Goal: Task Accomplishment & Management: Manage account settings

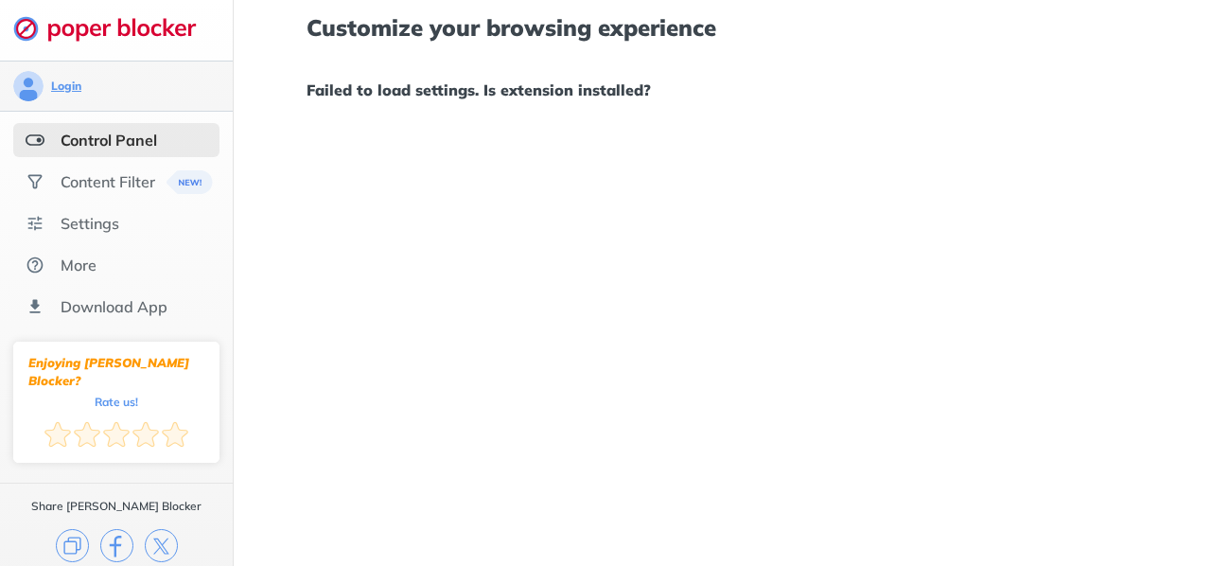
click at [55, 83] on div "Login" at bounding box center [66, 86] width 30 height 15
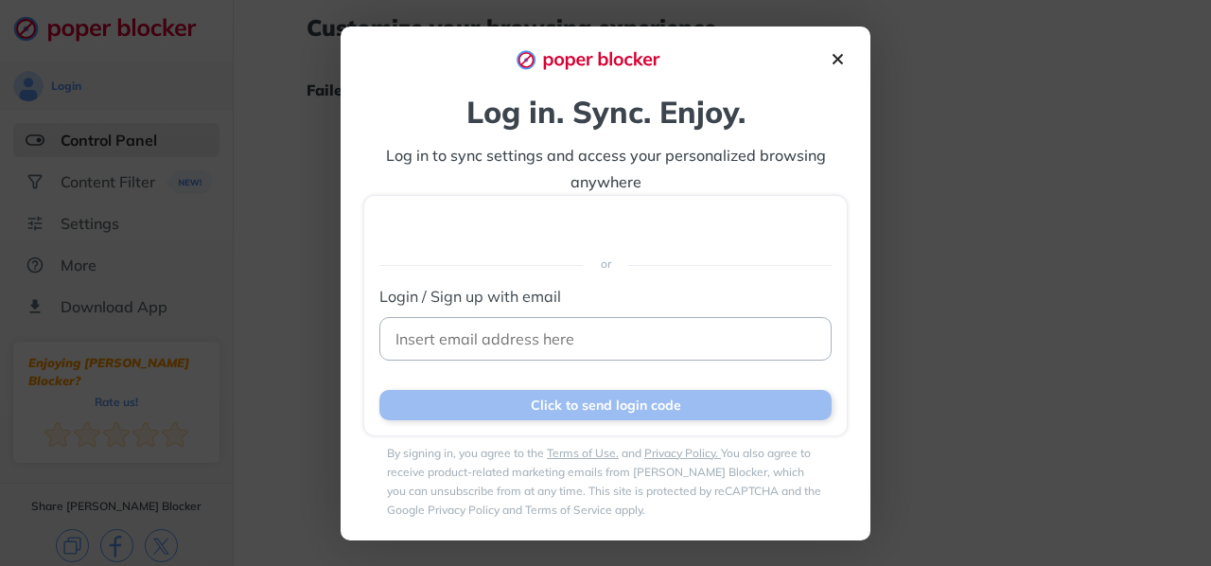
click at [462, 334] on input at bounding box center [606, 339] width 452 height 44
click at [692, 250] on div "or" at bounding box center [606, 263] width 452 height 45
click at [832, 67] on img at bounding box center [838, 59] width 20 height 20
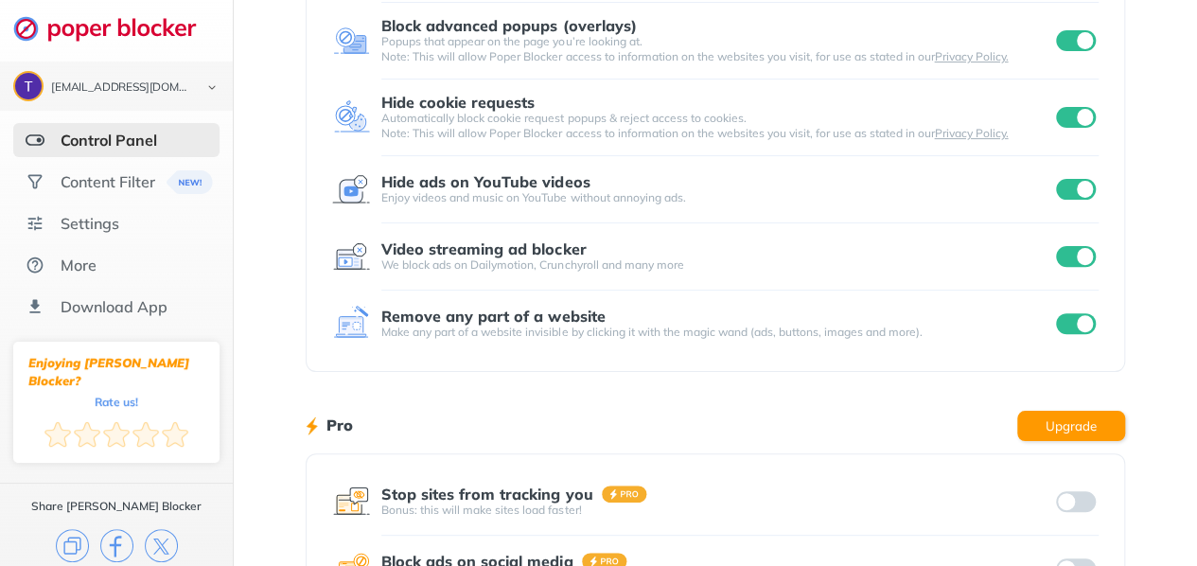
scroll to position [95, 0]
